Goal: Find specific page/section: Find specific page/section

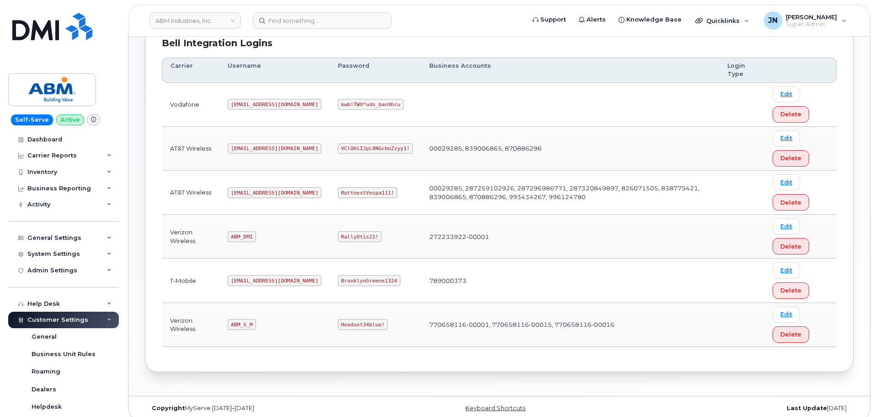
scroll to position [143, 0]
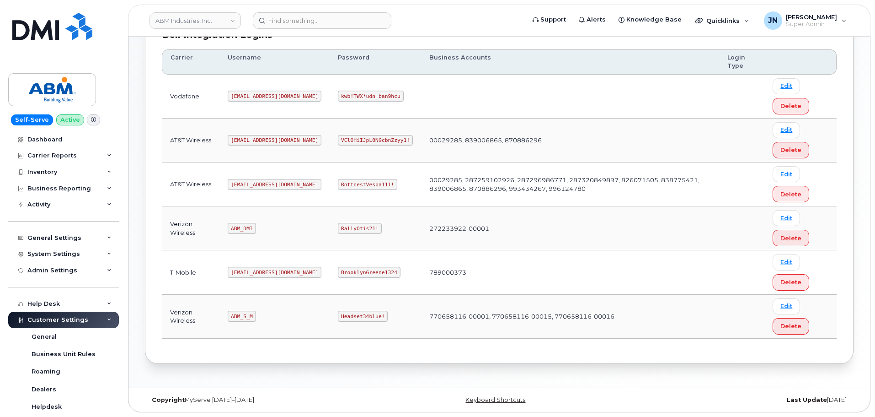
click at [244, 184] on code "abm@dminc.com" at bounding box center [275, 184] width 94 height 11
copy code "abm@dminc.com"
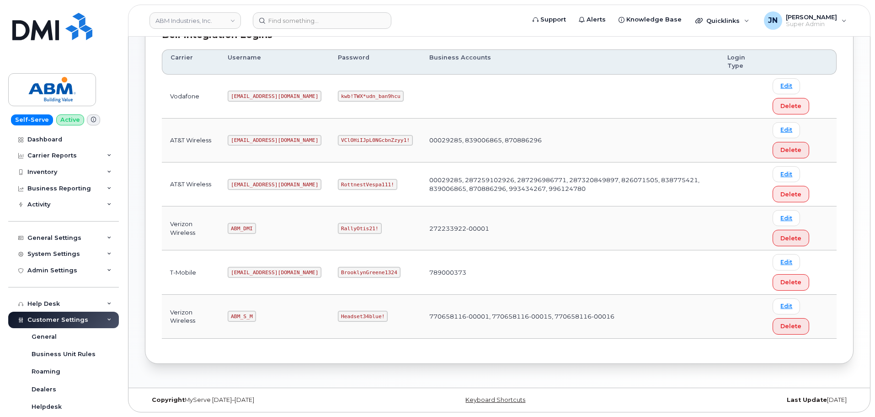
click at [338, 179] on code "RottnestVespa111!" at bounding box center [367, 184] width 59 height 11
copy code "RottnestVespa111"
click at [338, 180] on code "RottnestVespa111!" at bounding box center [367, 184] width 59 height 11
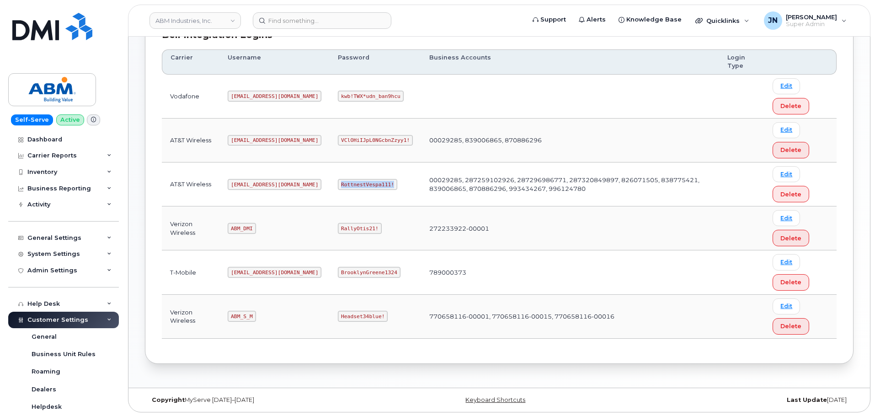
click at [338, 180] on code "RottnestVespa111!" at bounding box center [367, 184] width 59 height 11
click at [238, 315] on code "ABM_S_M" at bounding box center [242, 316] width 28 height 11
copy code "ABM_S_M"
click at [338, 316] on code "Headset34blue!" at bounding box center [363, 316] width 50 height 11
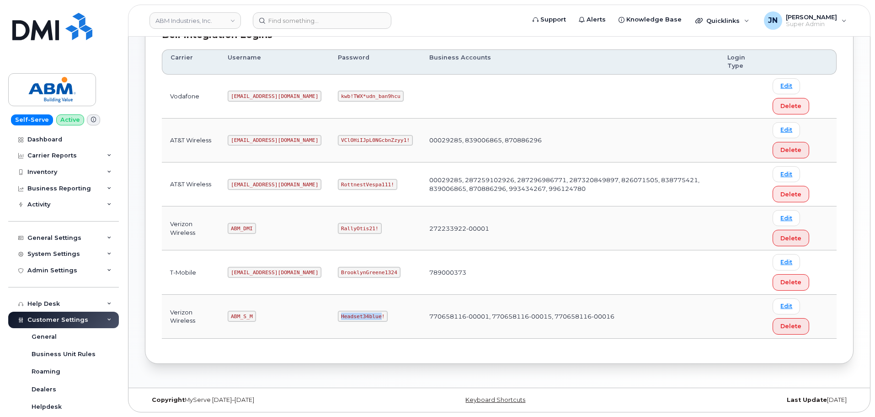
click at [338, 316] on code "Headset34blue!" at bounding box center [363, 316] width 50 height 11
copy code "Headset34blue!"
click at [254, 273] on code "abm@dminc.com" at bounding box center [275, 272] width 94 height 11
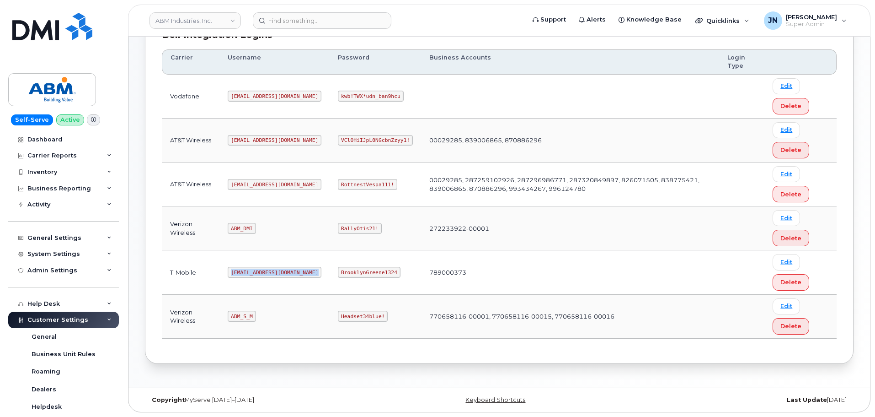
click at [254, 273] on code "abm@dminc.com" at bounding box center [275, 272] width 94 height 11
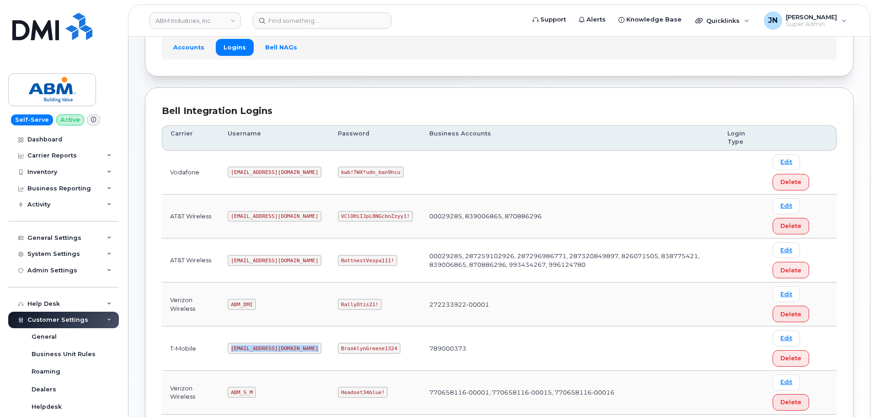
scroll to position [0, 0]
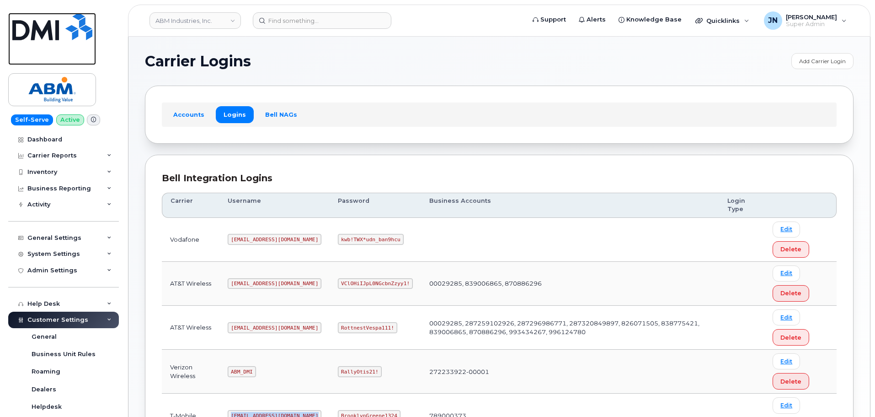
drag, startPoint x: 57, startPoint y: 28, endPoint x: 113, endPoint y: 38, distance: 57.4
click at [57, 28] on img at bounding box center [52, 26] width 80 height 27
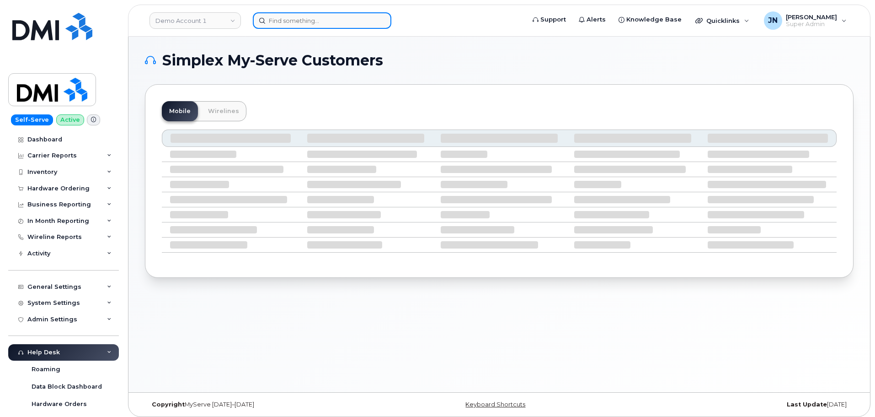
click at [320, 18] on input at bounding box center [322, 20] width 139 height 16
paste input "4087617851"
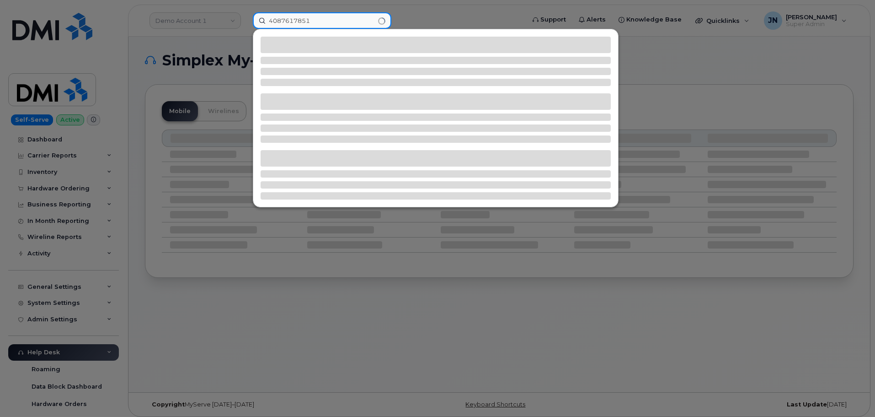
type input "4087617851"
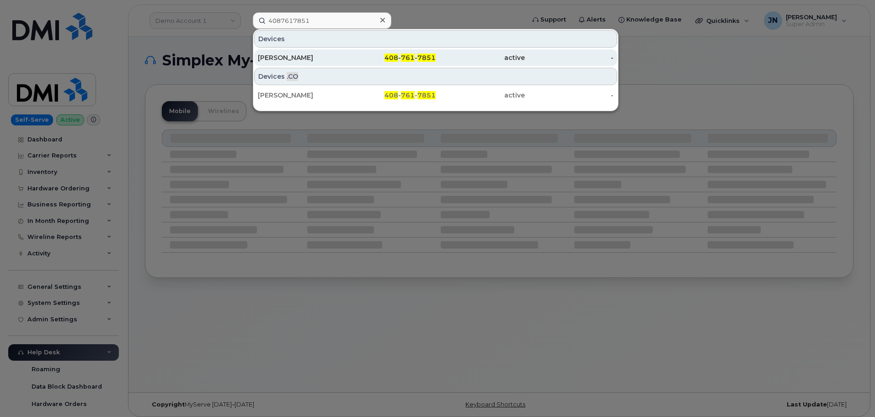
click at [378, 58] on div "408 - 761 - 7851" at bounding box center [391, 57] width 89 height 9
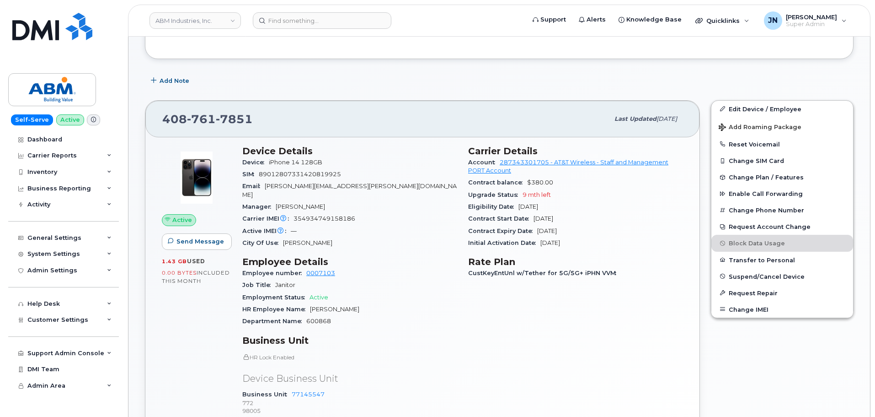
scroll to position [183, 0]
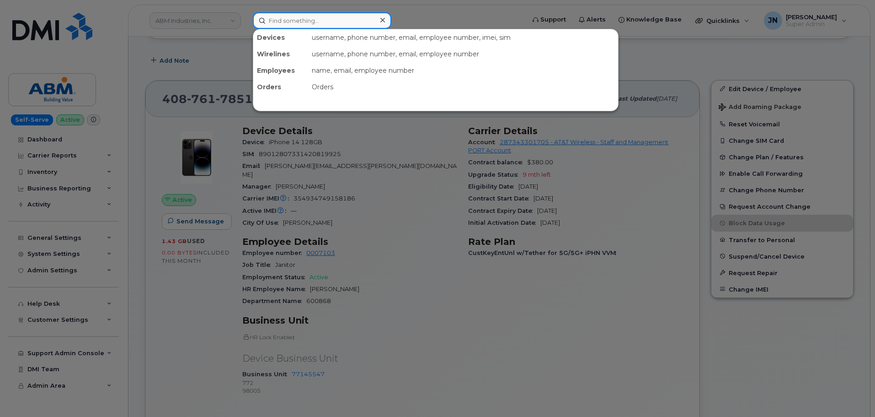
click at [322, 14] on input at bounding box center [322, 20] width 139 height 16
paste input "7576395735"
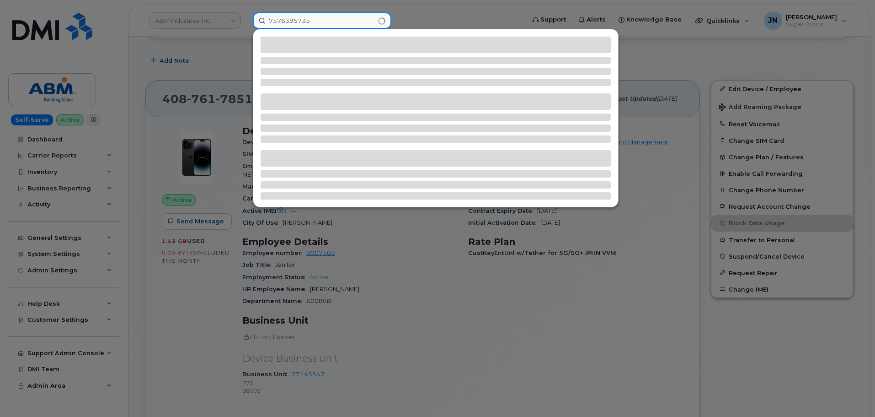
type input "7576395735"
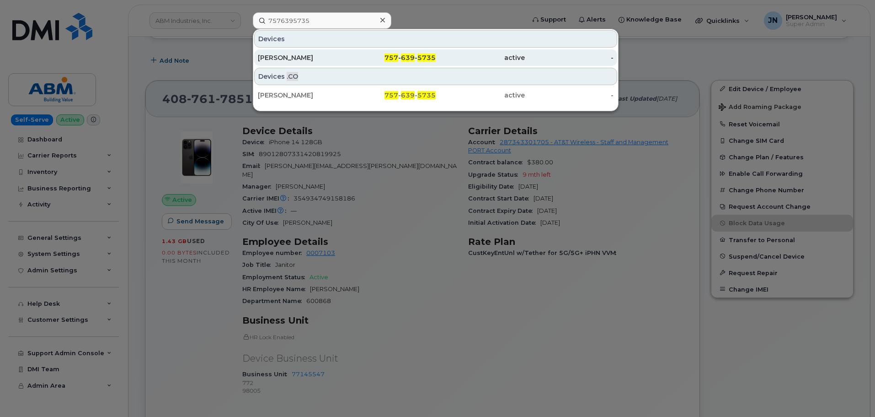
drag, startPoint x: 368, startPoint y: 53, endPoint x: 436, endPoint y: 64, distance: 69.0
click at [368, 53] on div "757 - 639 - 5735" at bounding box center [391, 57] width 89 height 16
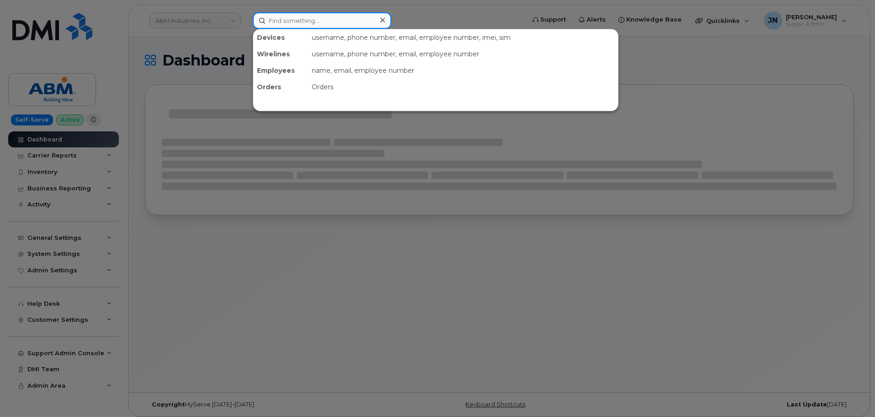
click at [285, 20] on input at bounding box center [322, 20] width 139 height 16
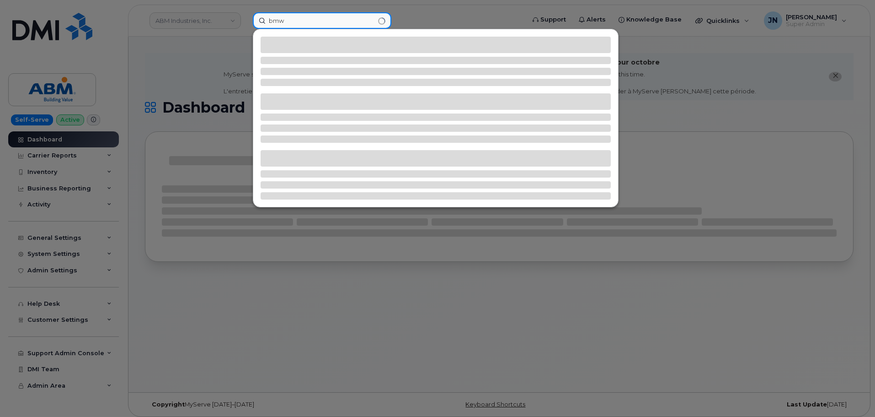
type input "bmw"
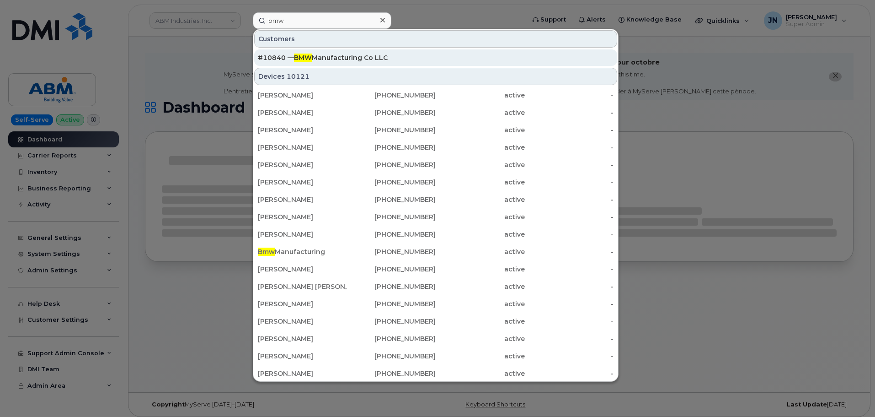
click at [302, 54] on span "BMW" at bounding box center [303, 58] width 18 height 8
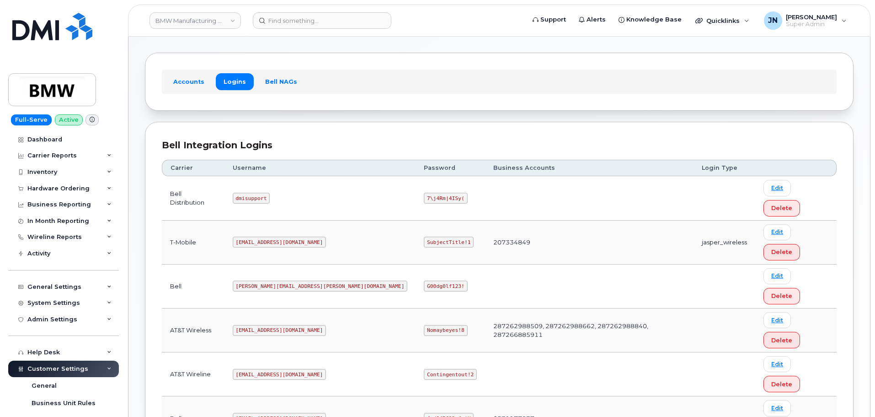
scroll to position [64, 0]
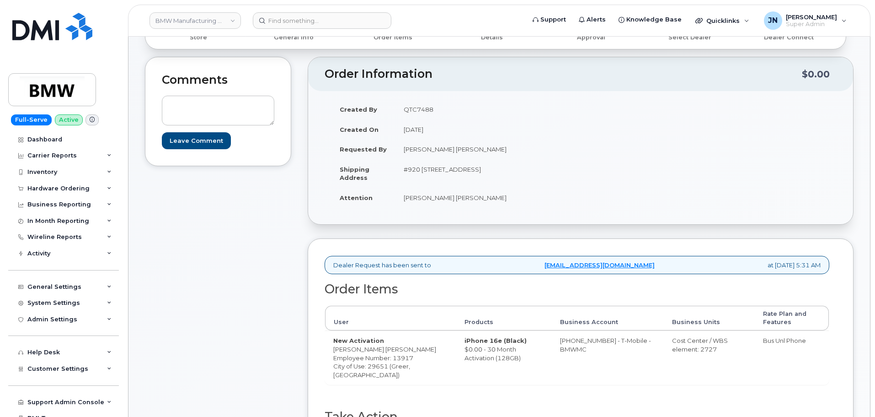
scroll to position [122, 0]
